Goal: Find specific page/section: Find specific page/section

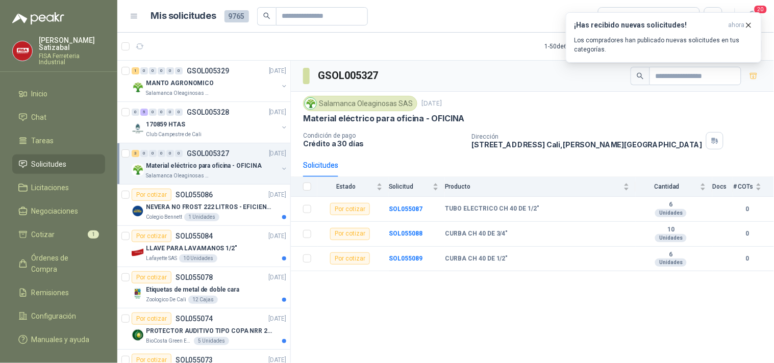
scroll to position [110, 0]
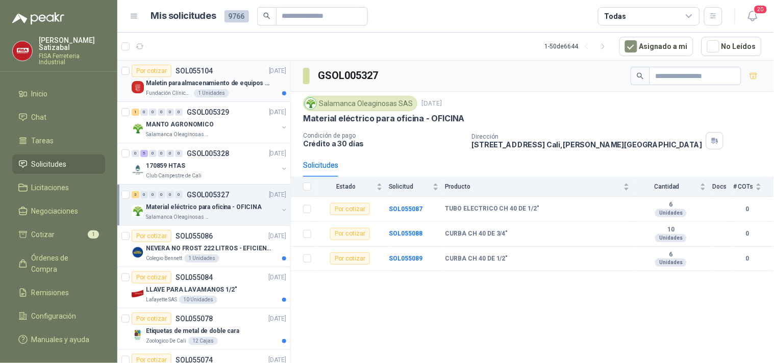
click at [192, 76] on div "Por cotizar SOL055104" at bounding box center [172, 71] width 81 height 12
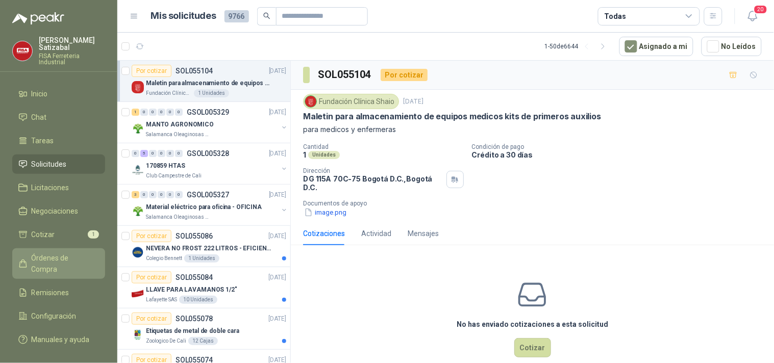
click at [58, 253] on span "Órdenes de Compra" at bounding box center [64, 264] width 64 height 22
